Goal: Task Accomplishment & Management: Use online tool/utility

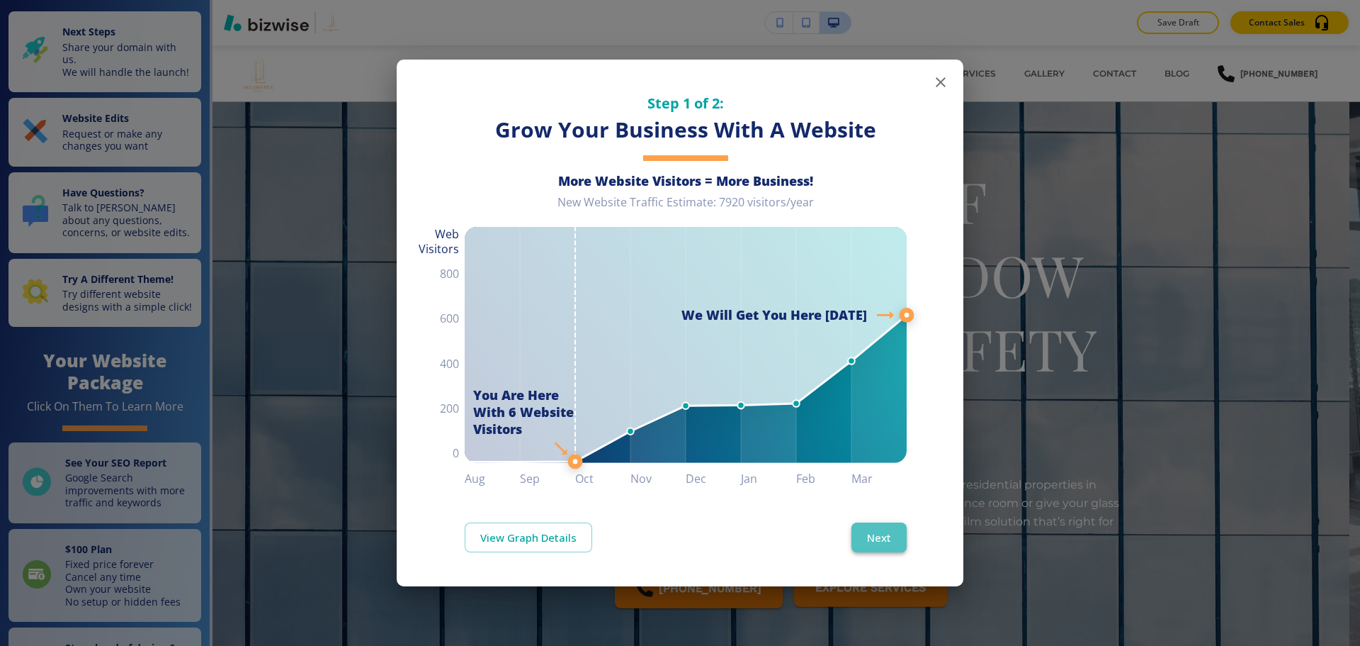
click at [901, 539] on button "Next" at bounding box center [879, 537] width 55 height 30
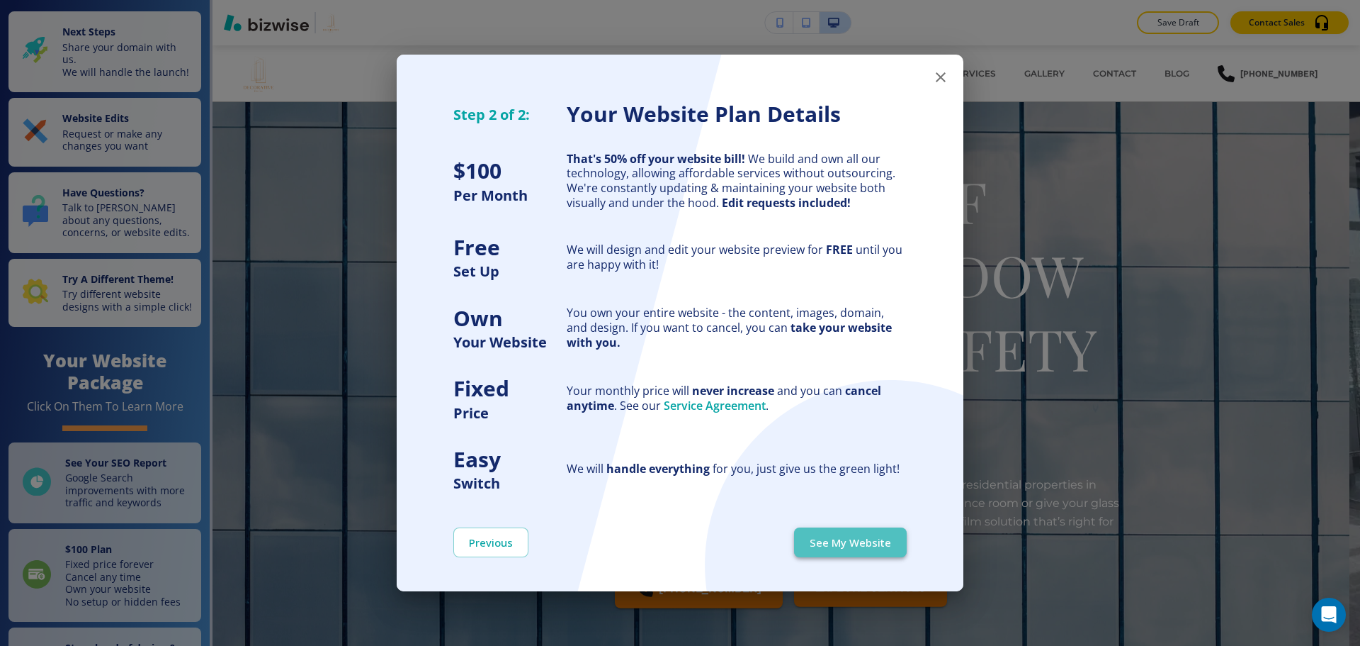
click at [898, 539] on button "See My Website" at bounding box center [850, 542] width 113 height 30
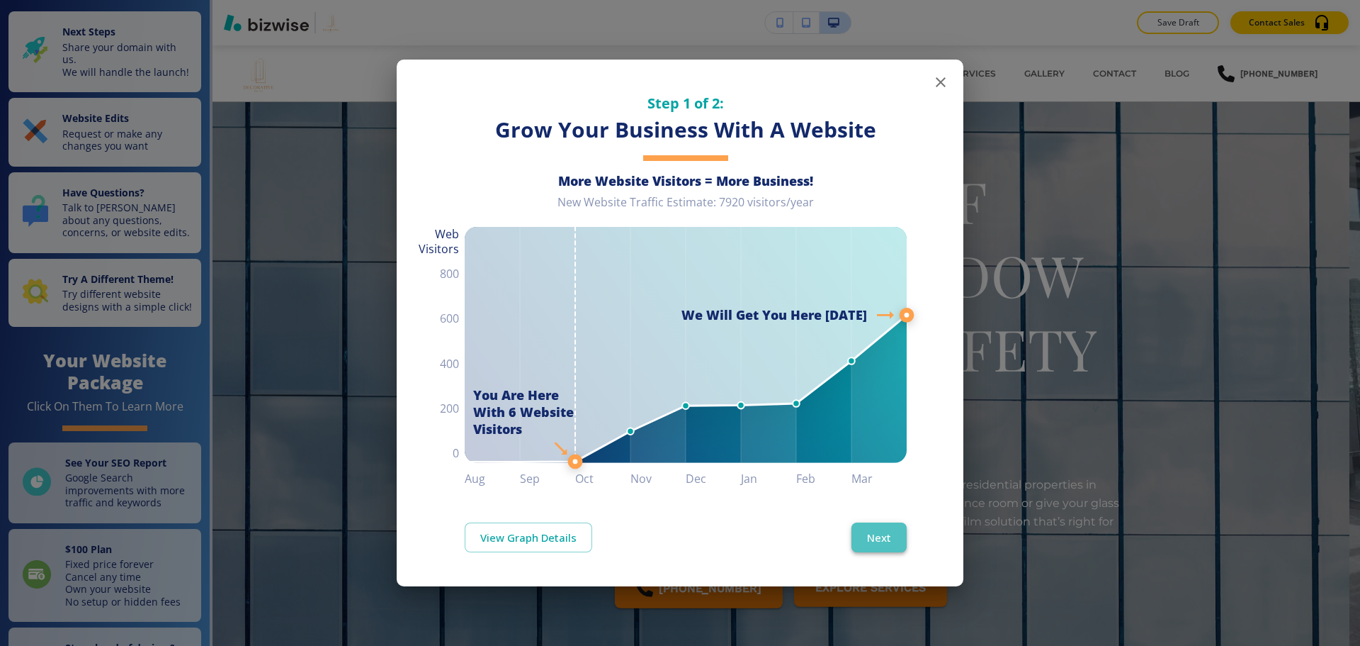
click at [904, 528] on button "Next" at bounding box center [879, 537] width 55 height 30
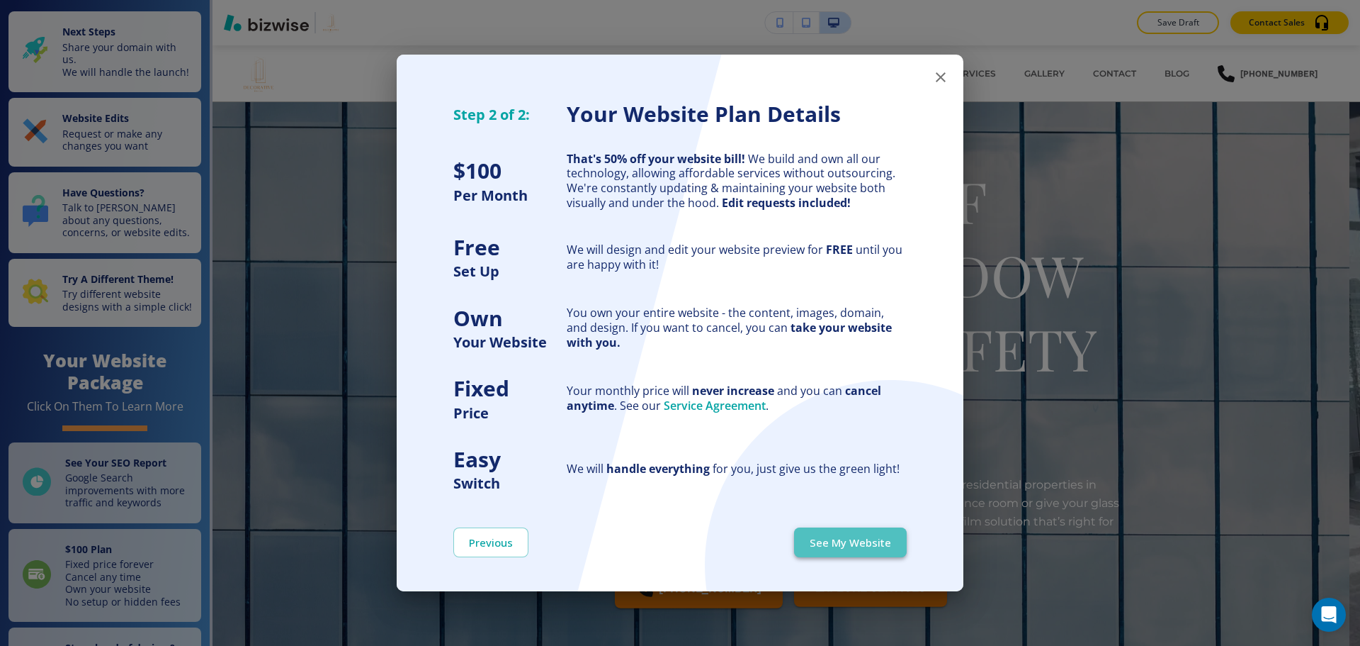
click at [893, 538] on button "See My Website" at bounding box center [850, 542] width 113 height 30
